Goal: Task Accomplishment & Management: Use online tool/utility

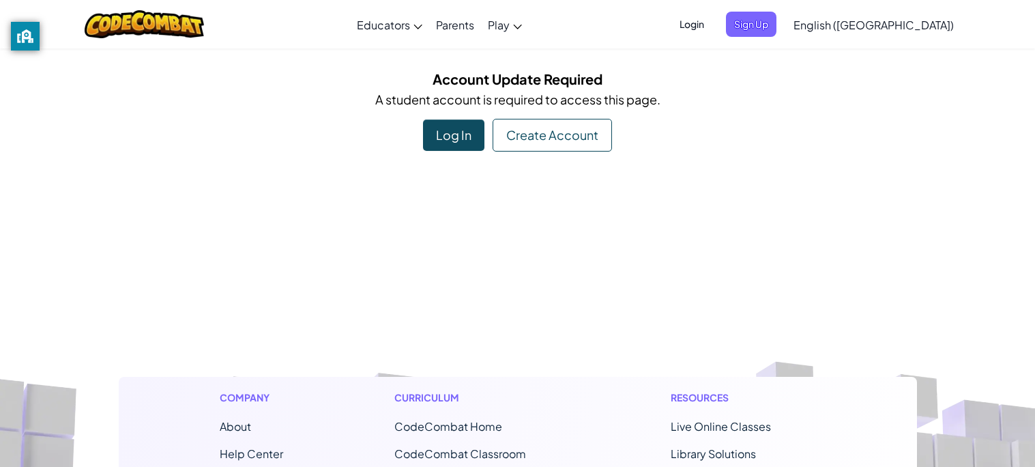
click at [712, 20] on span "Login" at bounding box center [691, 24] width 41 height 25
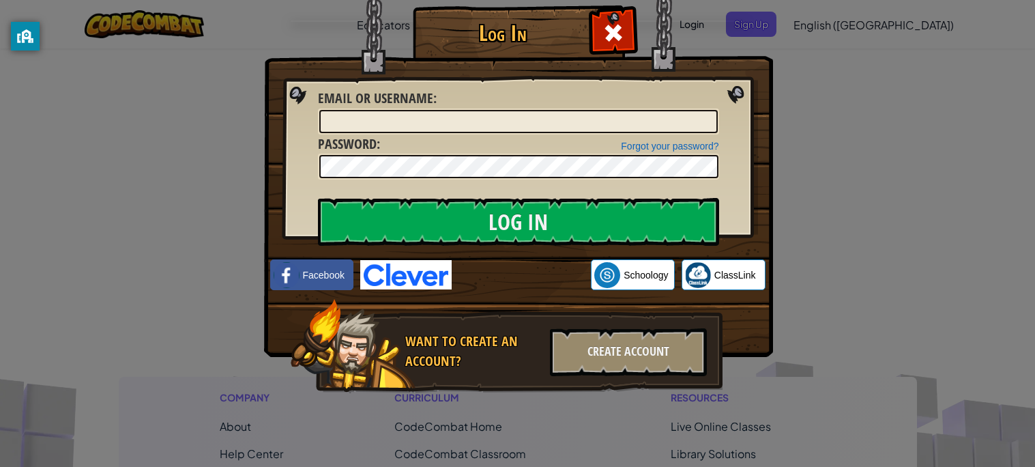
click at [411, 272] on img at bounding box center [405, 274] width 91 height 29
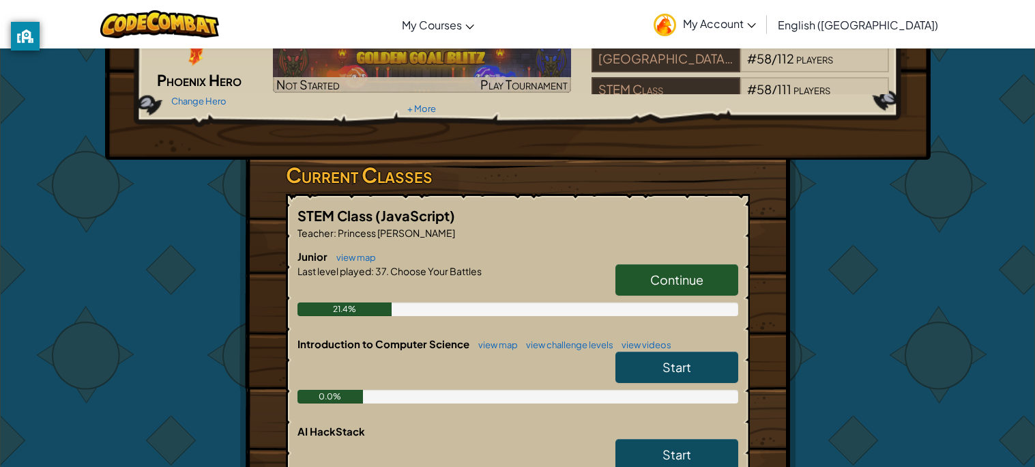
scroll to position [121, 0]
click at [696, 263] on link "Continue" at bounding box center [676, 278] width 123 height 31
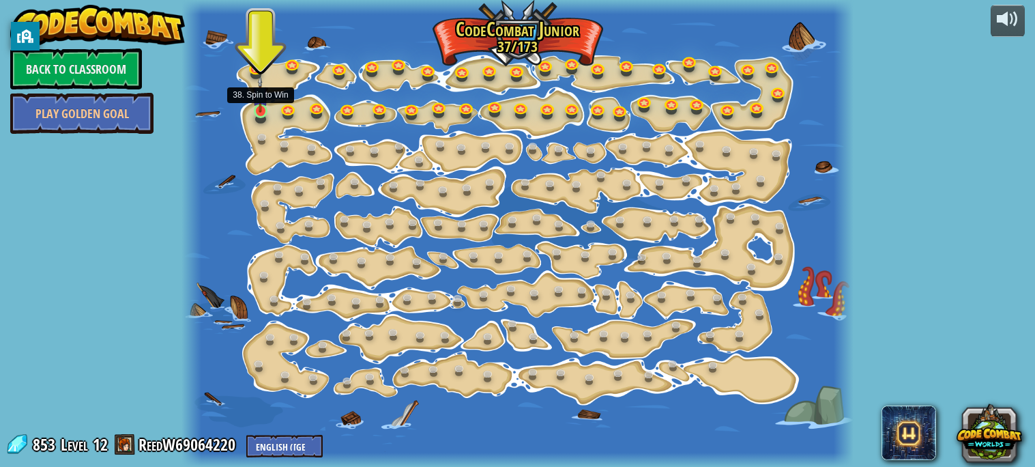
click at [257, 110] on img at bounding box center [260, 94] width 16 height 36
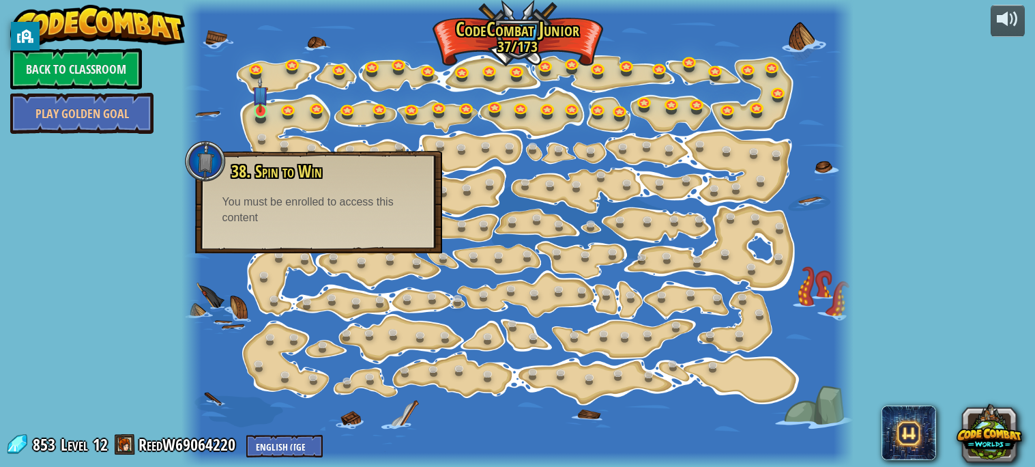
click at [260, 109] on img at bounding box center [260, 94] width 16 height 36
click at [259, 118] on link at bounding box center [262, 112] width 27 height 27
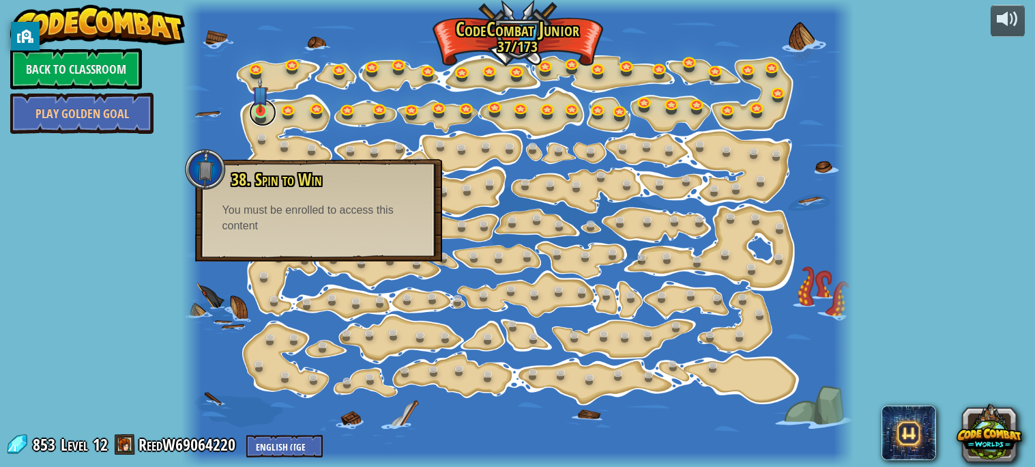
click at [259, 118] on link at bounding box center [262, 112] width 27 height 27
click at [74, 76] on link "Back to Classroom" at bounding box center [76, 68] width 132 height 41
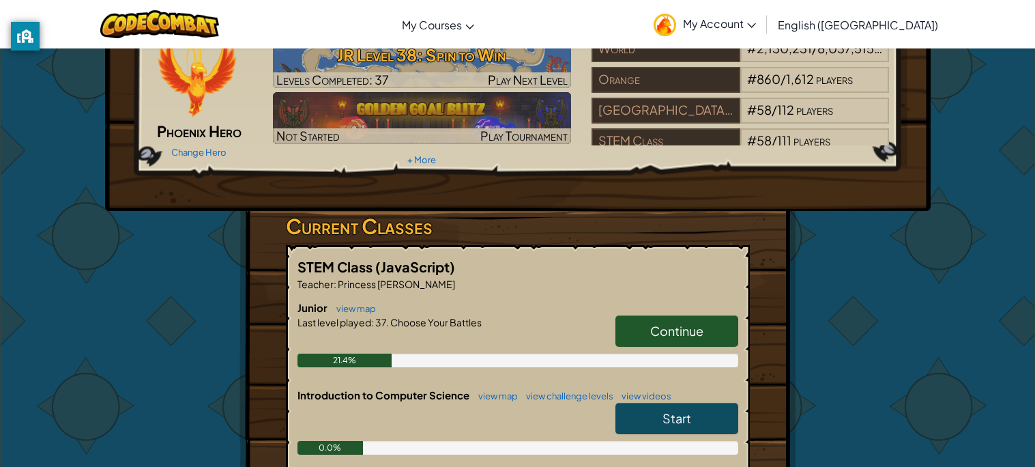
scroll to position [67, 0]
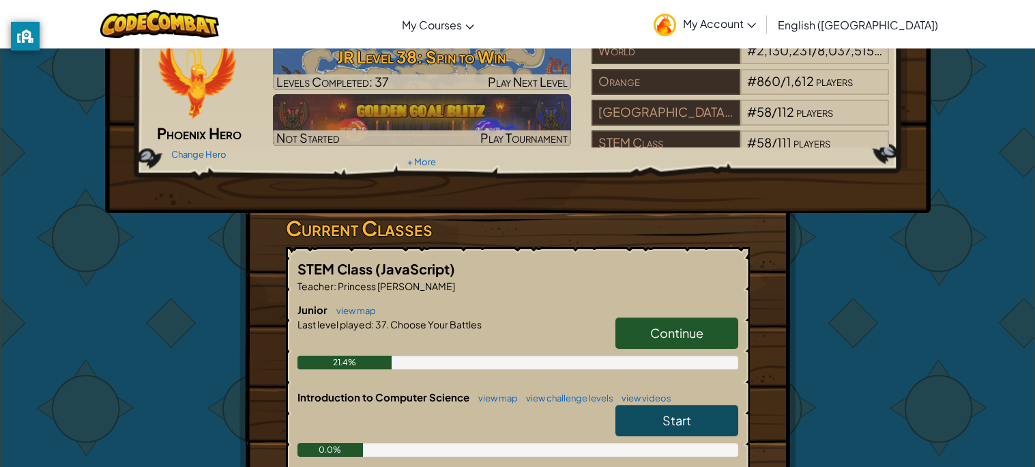
click at [660, 424] on link "Start" at bounding box center [676, 419] width 123 height 31
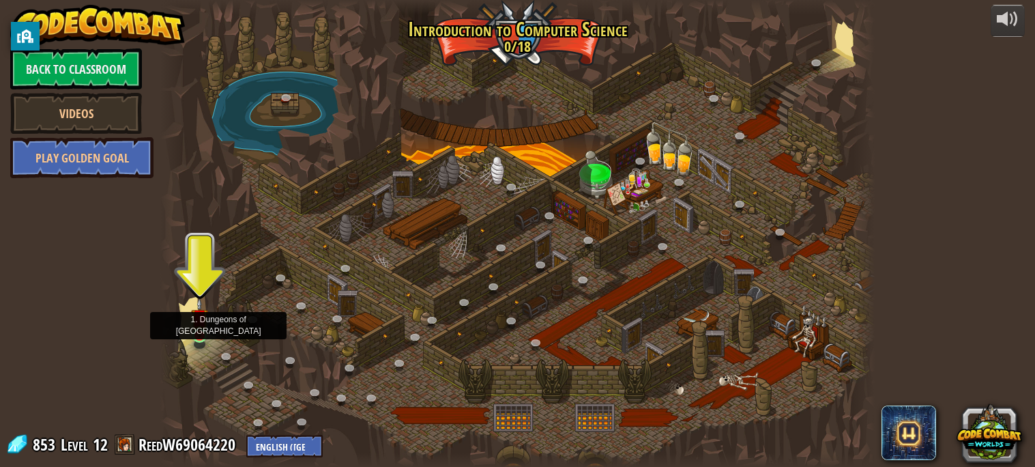
click at [201, 336] on img at bounding box center [199, 317] width 17 height 40
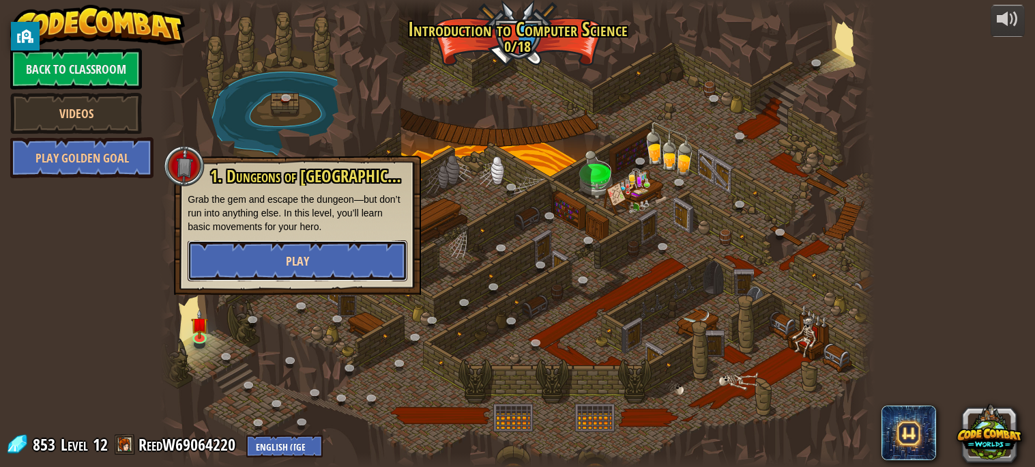
click at [368, 257] on button "Play" at bounding box center [298, 260] width 220 height 41
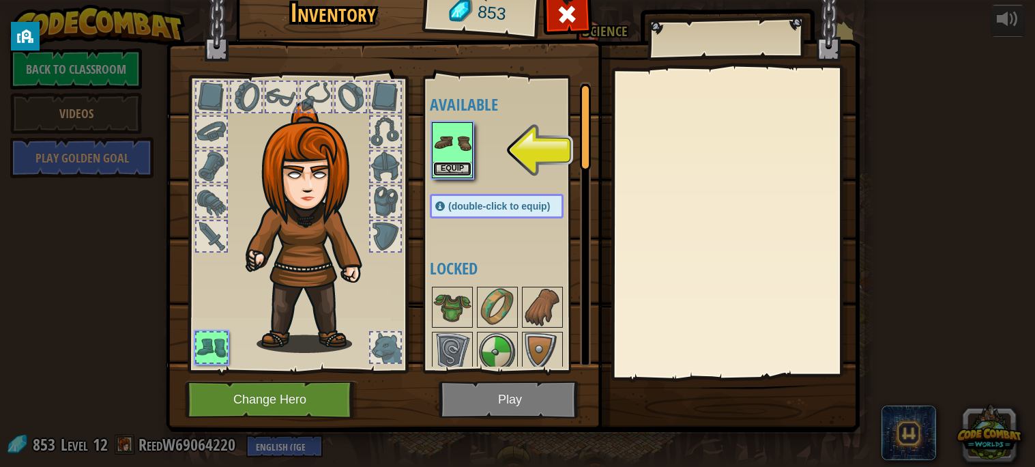
click at [454, 168] on button "Equip" at bounding box center [452, 169] width 38 height 14
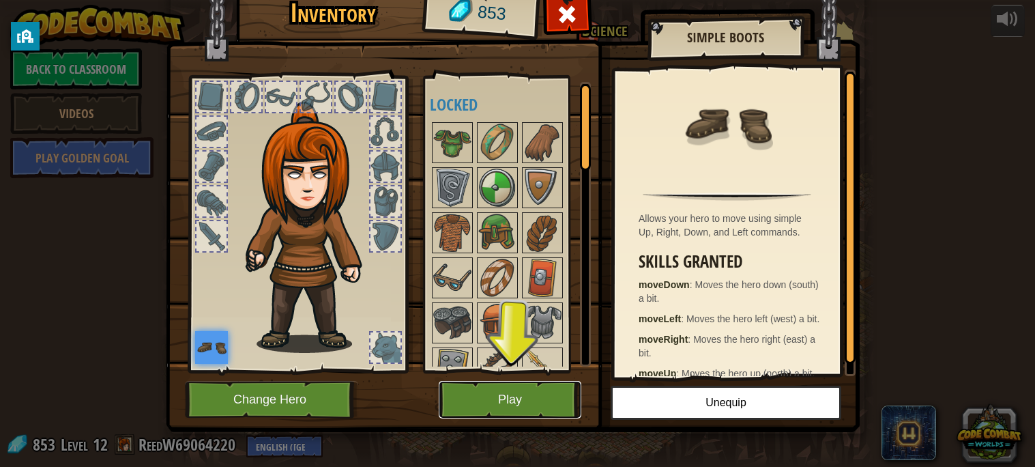
click at [517, 409] on button "Play" at bounding box center [510, 400] width 143 height 38
